Goal: Transaction & Acquisition: Obtain resource

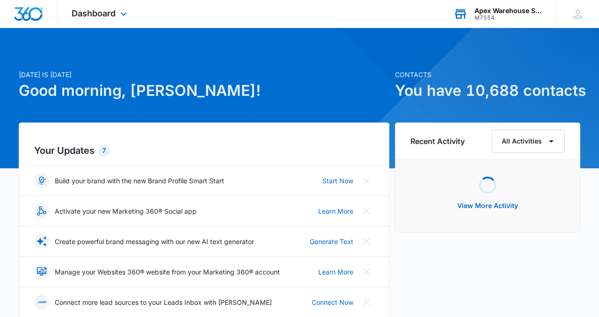
click at [501, 22] on div "Apex Warehouse Systems M7554 Your Accounts View All" at bounding box center [498, 14] width 117 height 28
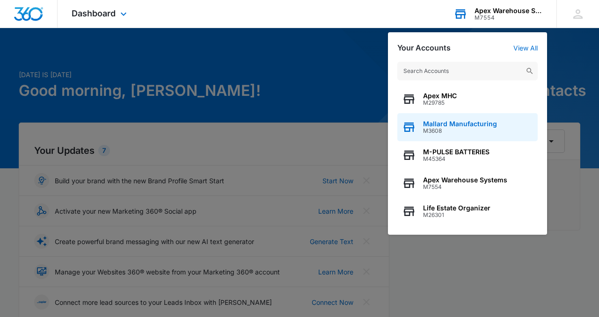
click at [451, 129] on span "M3608" at bounding box center [460, 131] width 74 height 7
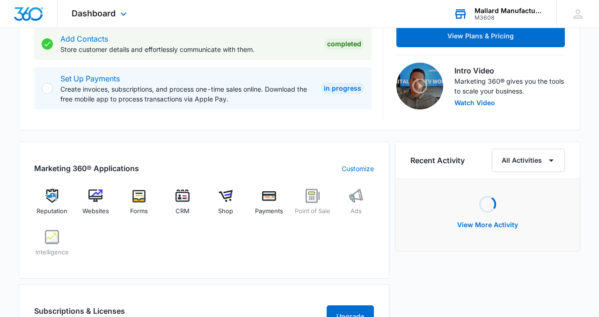
scroll to position [286, 0]
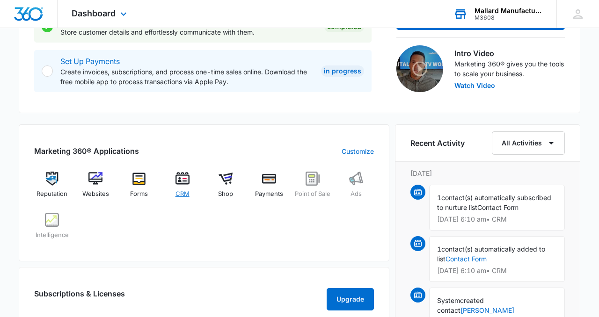
click at [184, 185] on img at bounding box center [183, 179] width 14 height 14
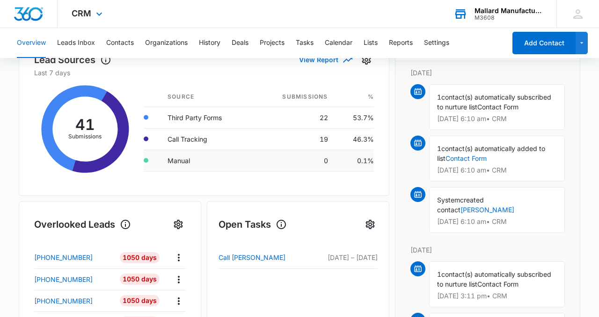
scroll to position [112, 0]
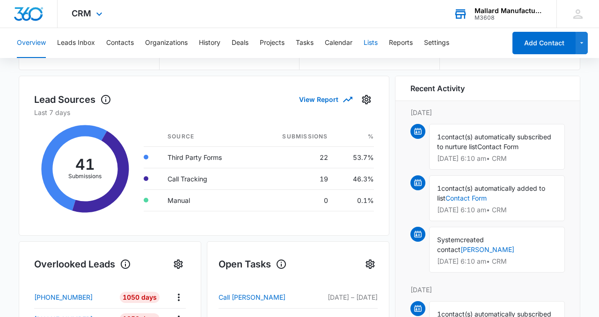
click at [378, 43] on button "Lists" at bounding box center [371, 43] width 14 height 30
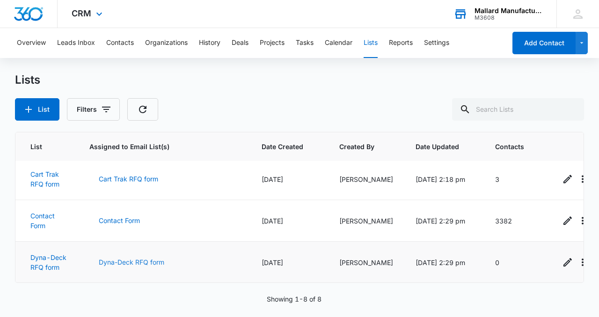
scroll to position [61, 0]
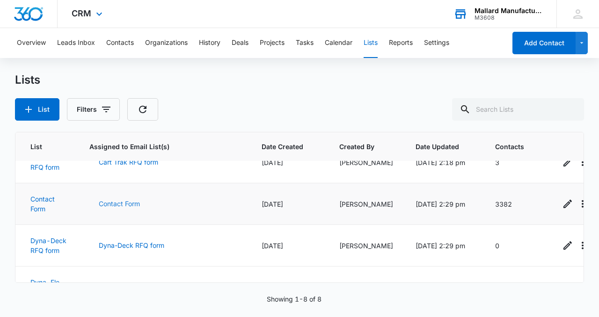
click at [128, 206] on button "Contact Form" at bounding box center [119, 204] width 60 height 22
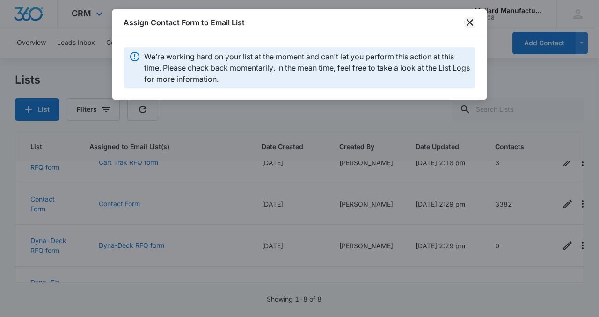
click at [471, 23] on icon "close" at bounding box center [470, 22] width 7 height 7
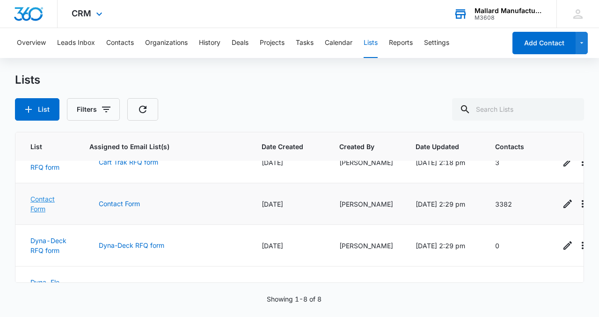
click at [43, 205] on link "Contact Form" at bounding box center [42, 204] width 24 height 18
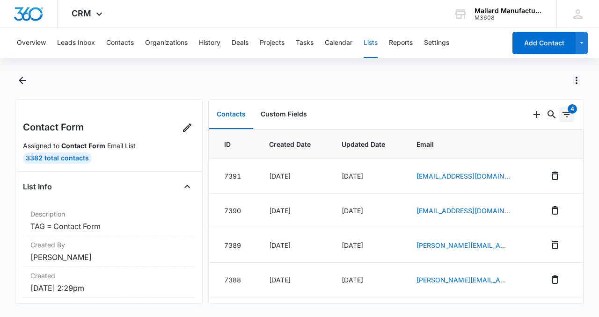
click at [567, 117] on icon "Filters" at bounding box center [567, 115] width 8 height 6
drag, startPoint x: 546, startPoint y: 100, endPoint x: 552, endPoint y: 100, distance: 5.6
click at [546, 100] on div "0 4" at bounding box center [557, 115] width 54 height 30
click at [575, 81] on icon "Actions" at bounding box center [576, 80] width 11 height 11
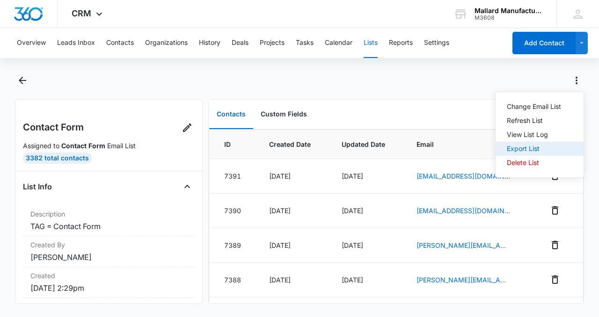
click at [520, 149] on div "Export List" at bounding box center [534, 149] width 54 height 7
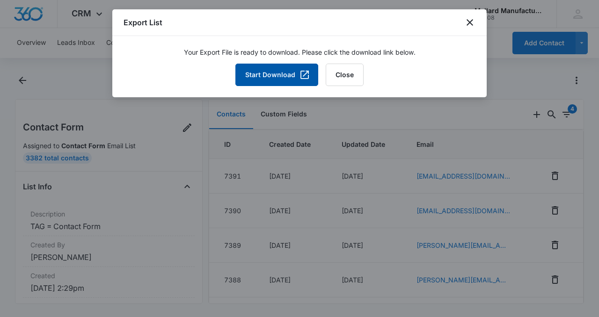
click at [284, 72] on button "Start Download" at bounding box center [277, 75] width 83 height 22
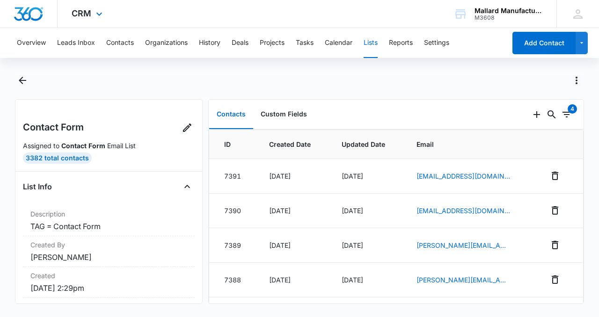
click at [92, 12] on div "CRM Apps Reputation Websites Forms CRM Email Shop Payments POS Ads Intelligence…" at bounding box center [88, 14] width 61 height 28
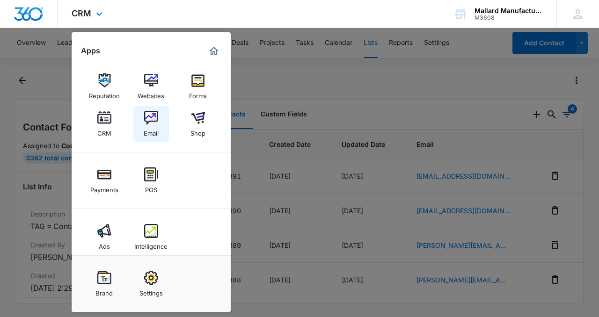
click at [150, 126] on div "Email" at bounding box center [151, 131] width 15 height 12
